Goal: Task Accomplishment & Management: Complete application form

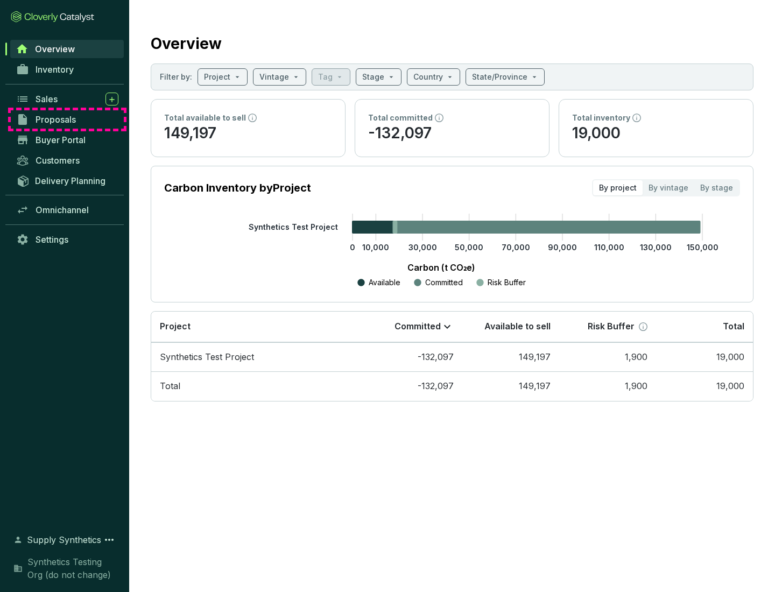
click at [67, 119] on span "Proposals" at bounding box center [55, 119] width 40 height 11
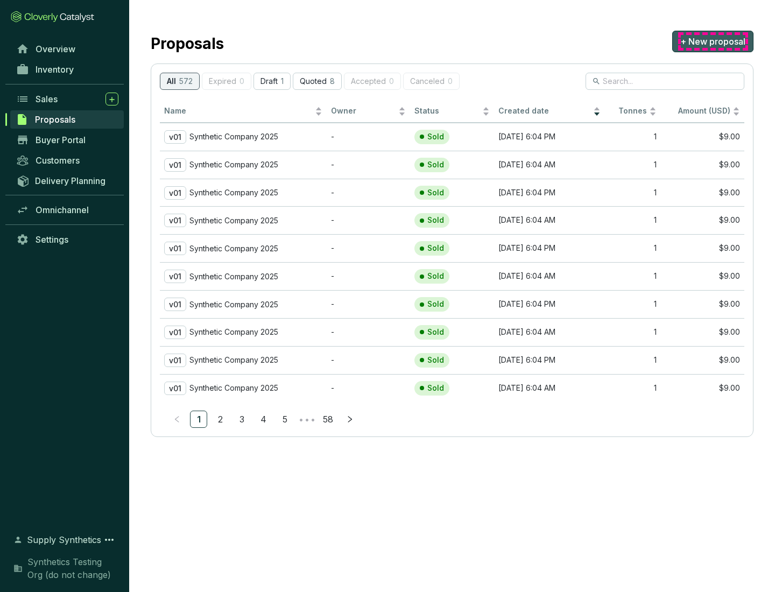
click at [712, 41] on span "+ New proposal" at bounding box center [712, 41] width 65 height 13
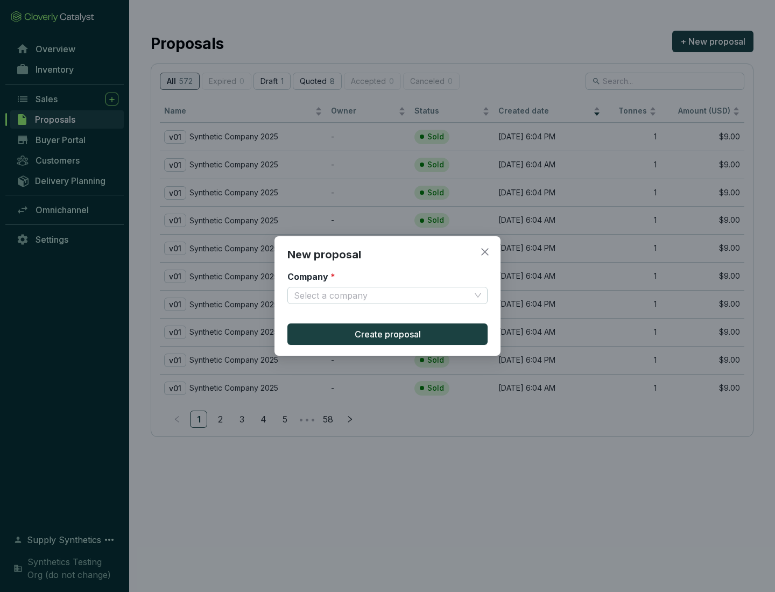
click at [382, 295] on input "Company *" at bounding box center [382, 295] width 176 height 16
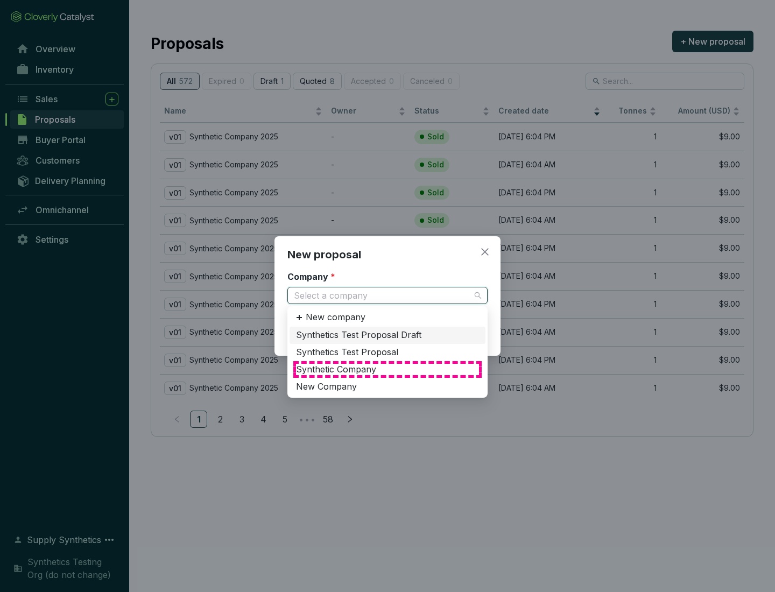
click at [387, 369] on div "Synthetic Company" at bounding box center [387, 370] width 183 height 12
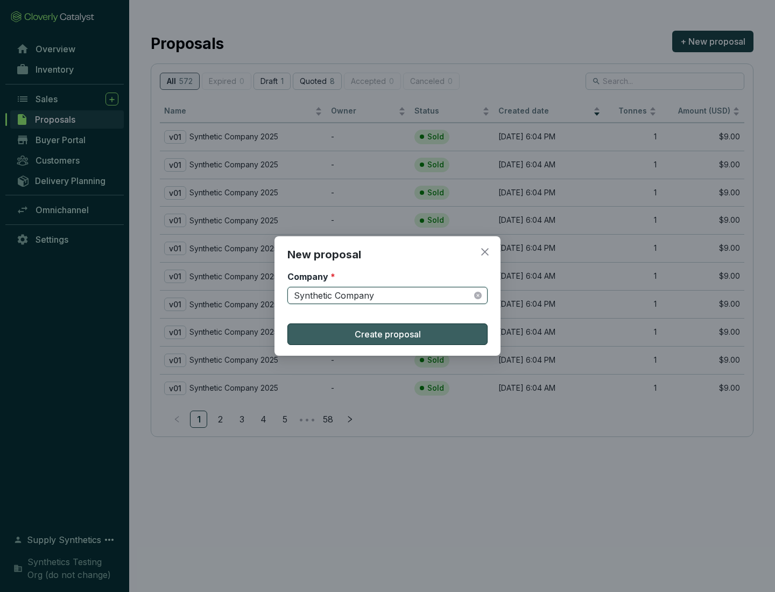
click at [387, 334] on span "Create proposal" at bounding box center [387, 334] width 66 height 13
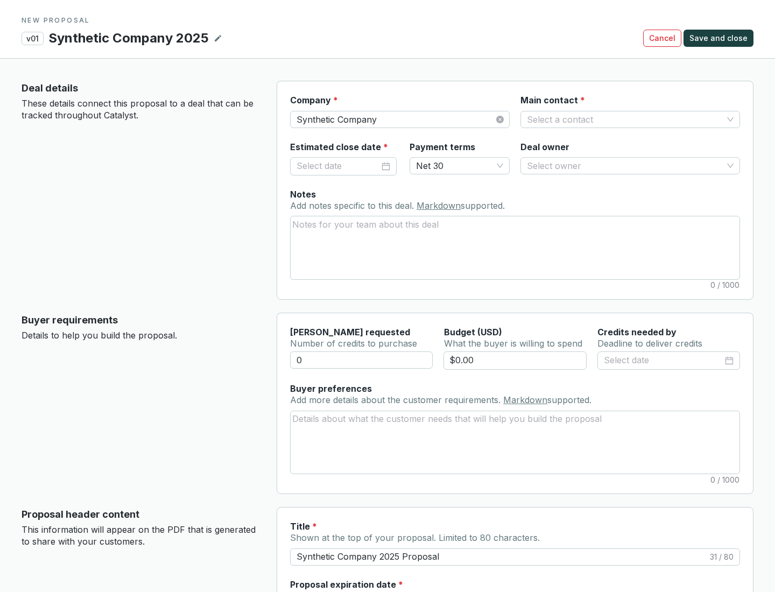
click at [624, 119] on input "Main contact *" at bounding box center [625, 119] width 196 height 16
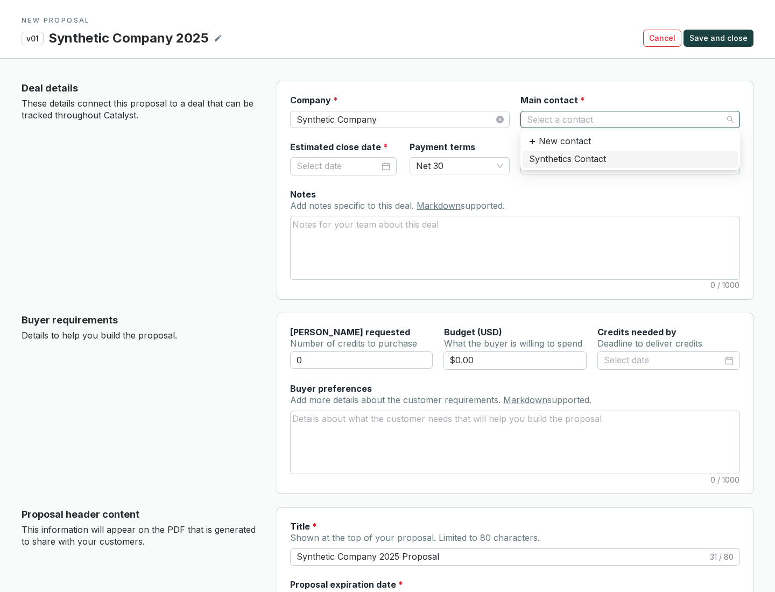
click at [629, 159] on div "Synthetics Contact" at bounding box center [630, 159] width 202 height 12
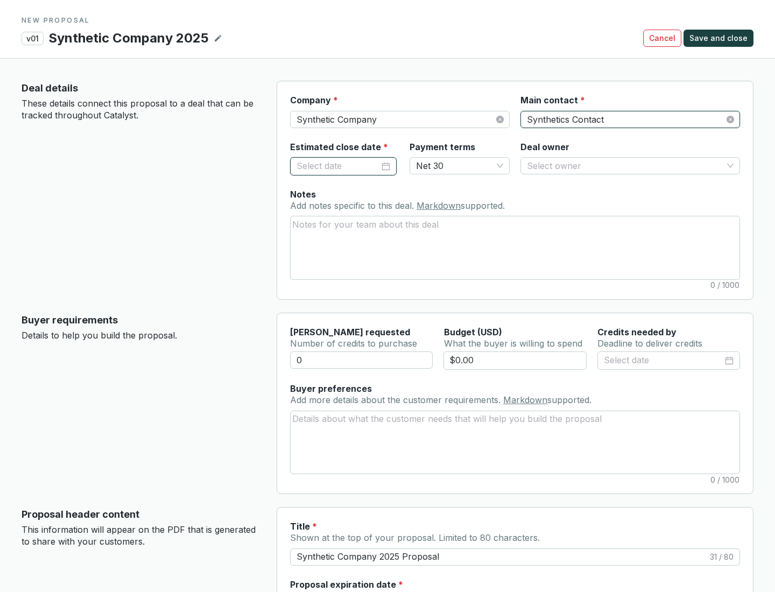
click at [338, 166] on input "Estimated close date *" at bounding box center [337, 166] width 83 height 14
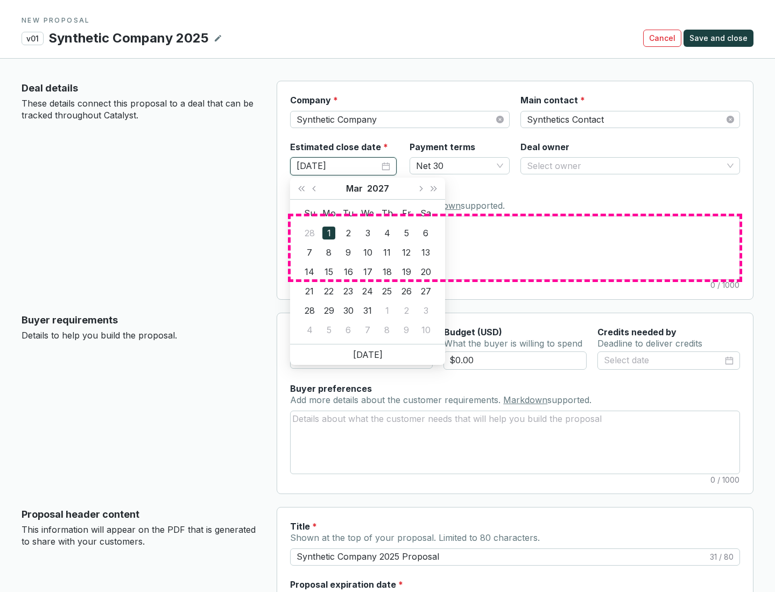
type input "[DATE]"
click at [515, 247] on textarea "Notes Add notes specific to this deal. Markdown supported." at bounding box center [514, 247] width 449 height 62
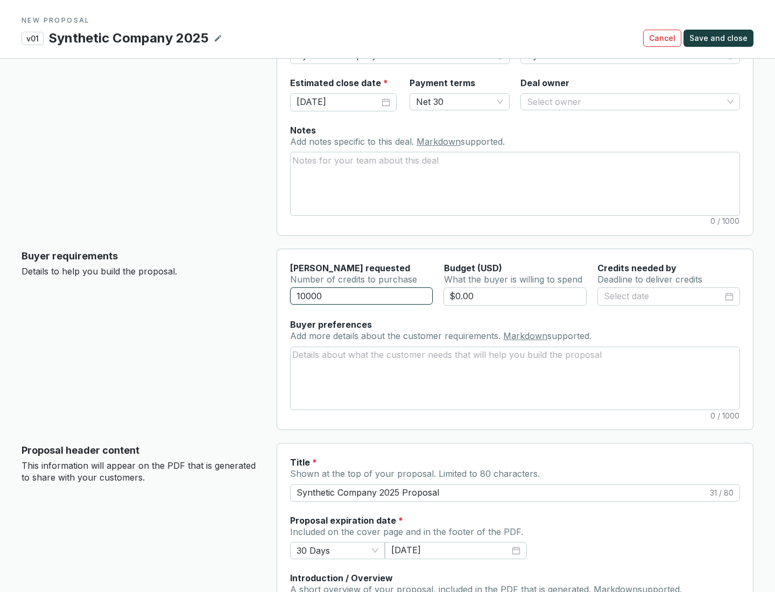
scroll to position [65, 0]
type input "10000"
type input "$0.00"
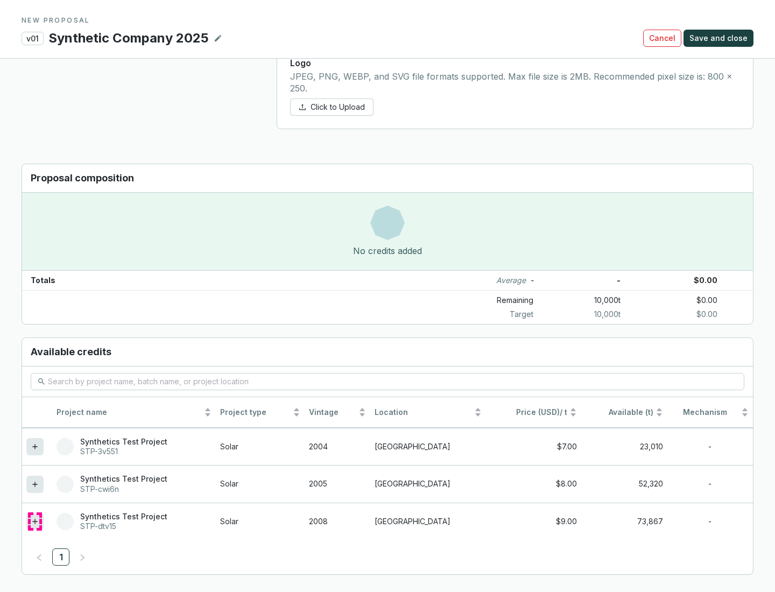
click at [35, 521] on icon at bounding box center [34, 521] width 5 height 5
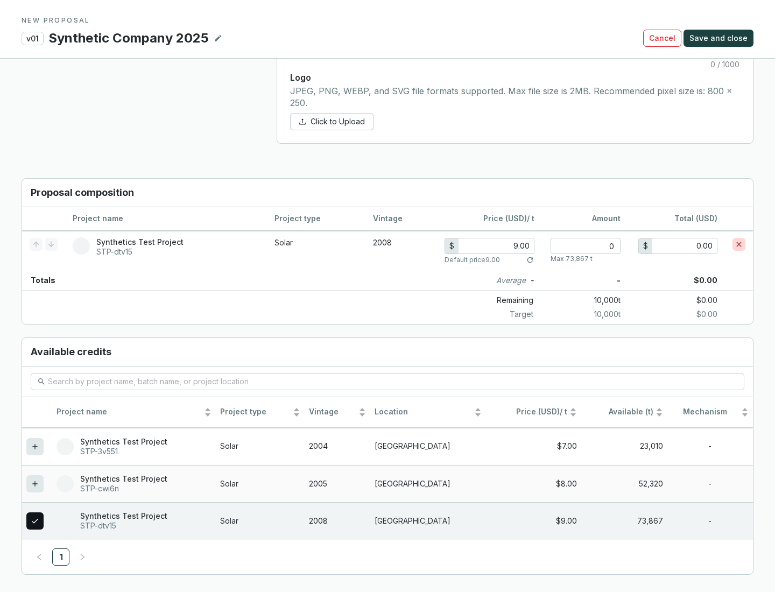
scroll to position [619, 0]
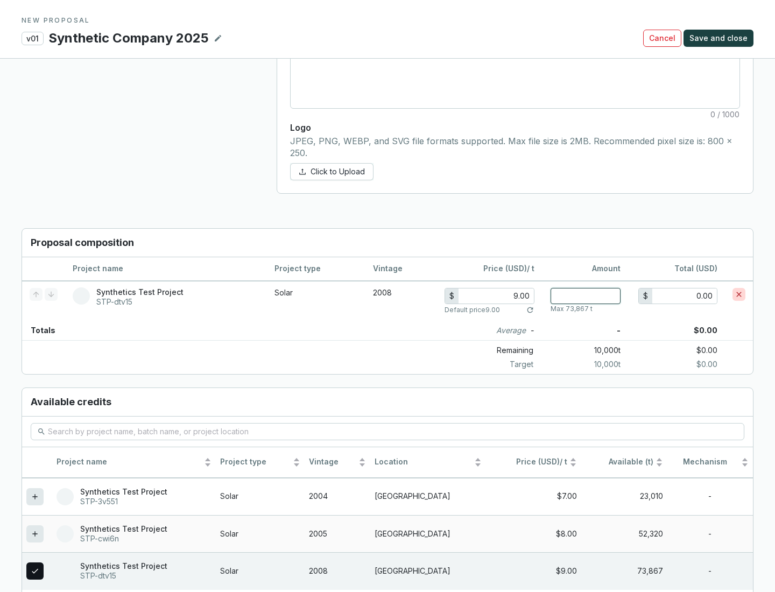
type input "1"
type input "9.00"
type input "1"
click at [720, 38] on span "Save and close" at bounding box center [718, 38] width 58 height 11
